Goal: Task Accomplishment & Management: Use online tool/utility

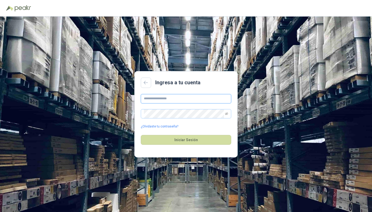
type input "**********"
click at [186, 140] on button "Iniciar Sesión" at bounding box center [186, 140] width 90 height 10
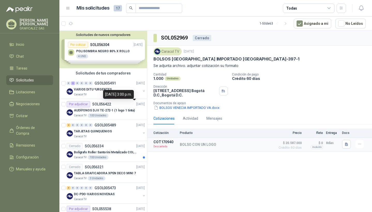
click at [126, 96] on div "[DATE] 3:00 p.m." at bounding box center [118, 94] width 31 height 9
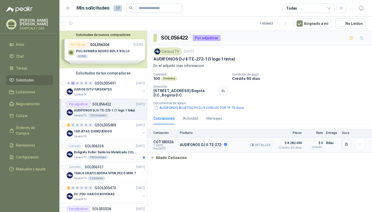
click at [203, 144] on p "AUDÍFONOS DJ II TE-272-" at bounding box center [203, 144] width 47 height 5
click at [267, 146] on button "Detalles" at bounding box center [260, 144] width 24 height 7
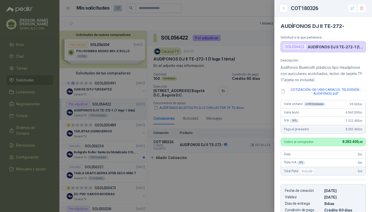
scroll to position [86, 0]
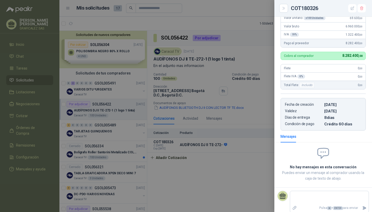
click at [238, 165] on div at bounding box center [186, 106] width 372 height 212
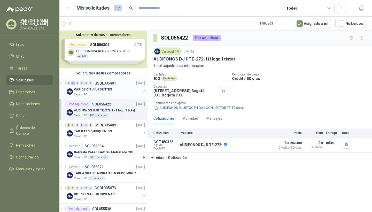
click at [123, 94] on div "Caracol TV" at bounding box center [107, 94] width 67 height 4
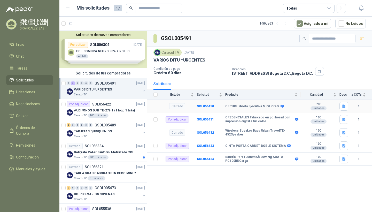
click at [317, 104] on b "700" at bounding box center [318, 104] width 36 height 4
click at [176, 148] on div "Por adjudicar" at bounding box center [176, 145] width 23 height 6
